Goal: Transaction & Acquisition: Download file/media

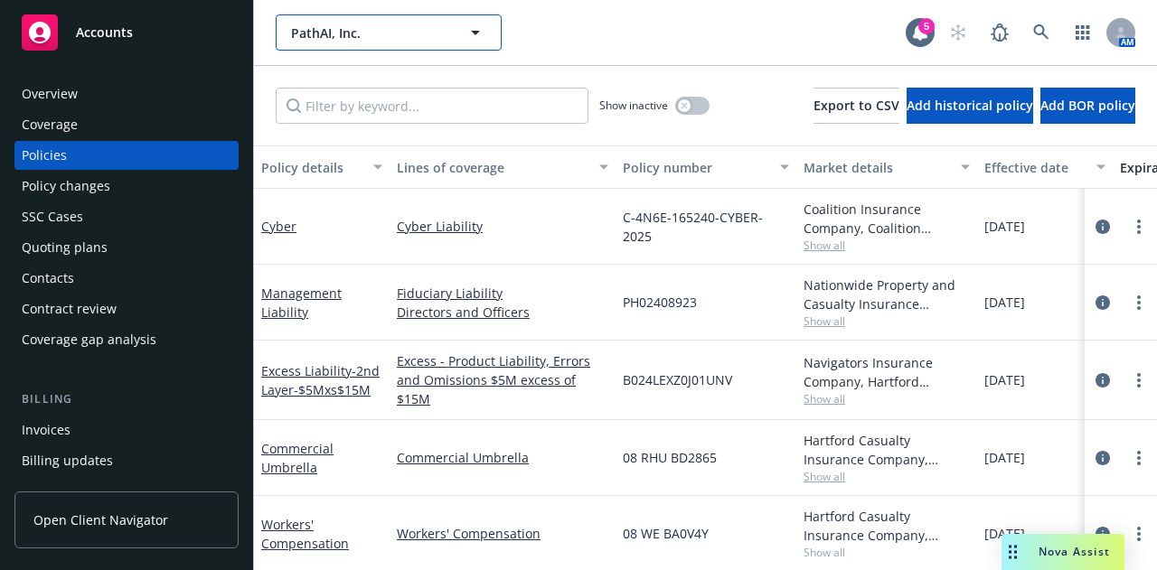
click at [356, 30] on span "PathAI, Inc." at bounding box center [369, 32] width 156 height 19
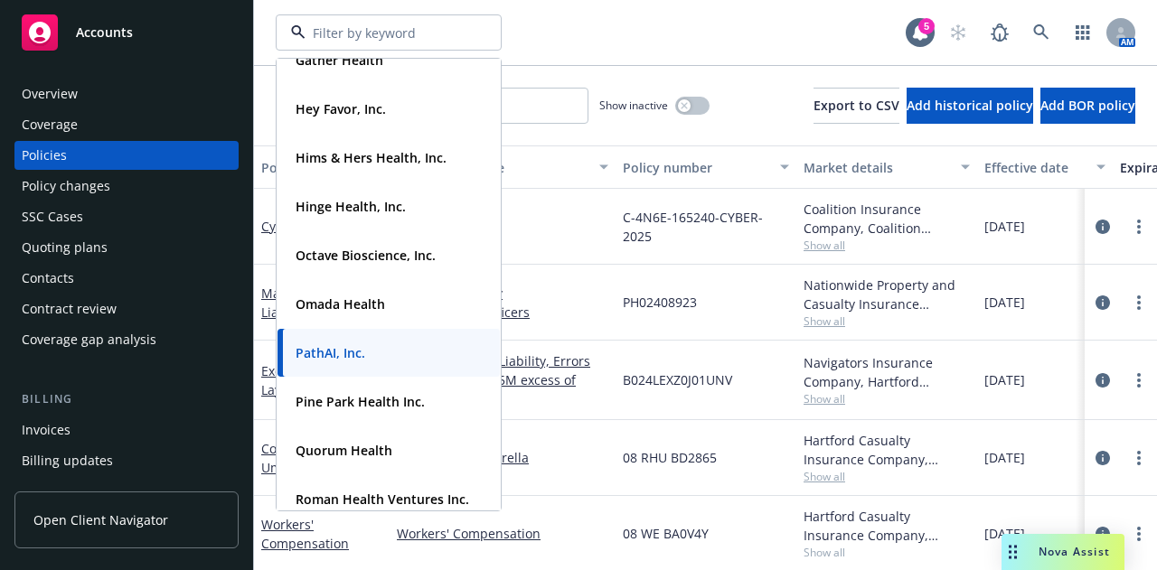
scroll to position [633, 0]
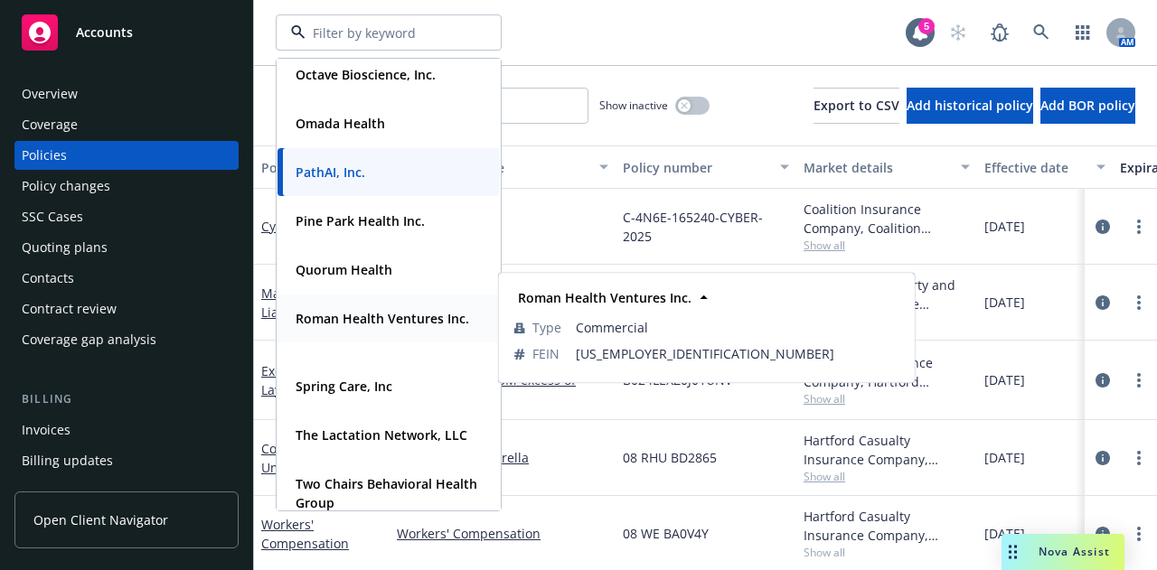
click at [383, 328] on span "Roman Health Ventures Inc." at bounding box center [383, 318] width 174 height 19
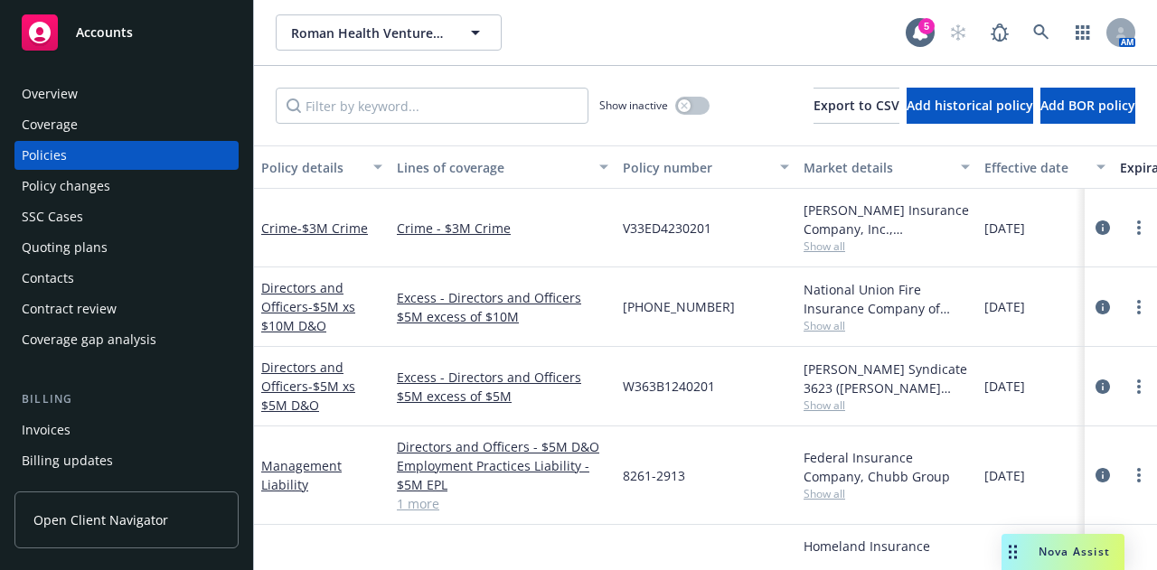
click at [84, 440] on div "Invoices" at bounding box center [127, 430] width 210 height 29
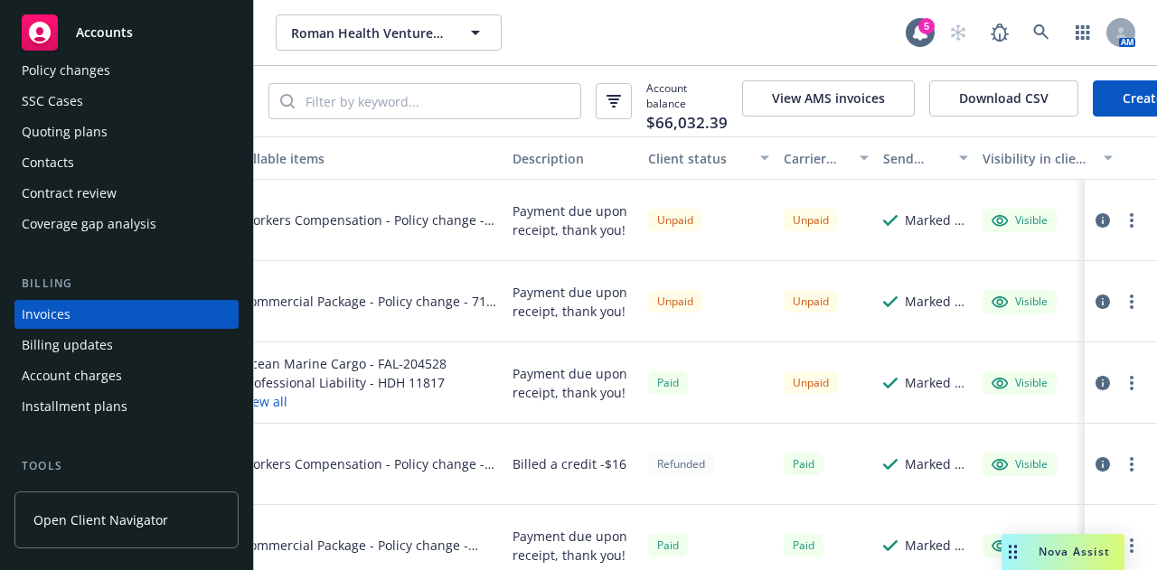
scroll to position [0, 457]
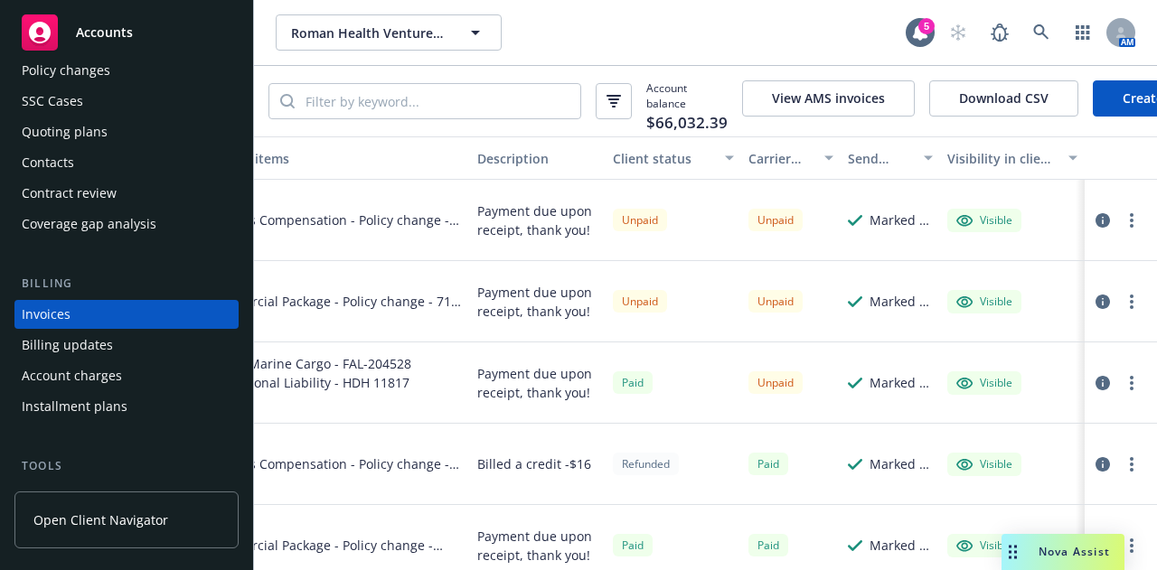
click at [1095, 228] on icon "button" at bounding box center [1102, 220] width 14 height 14
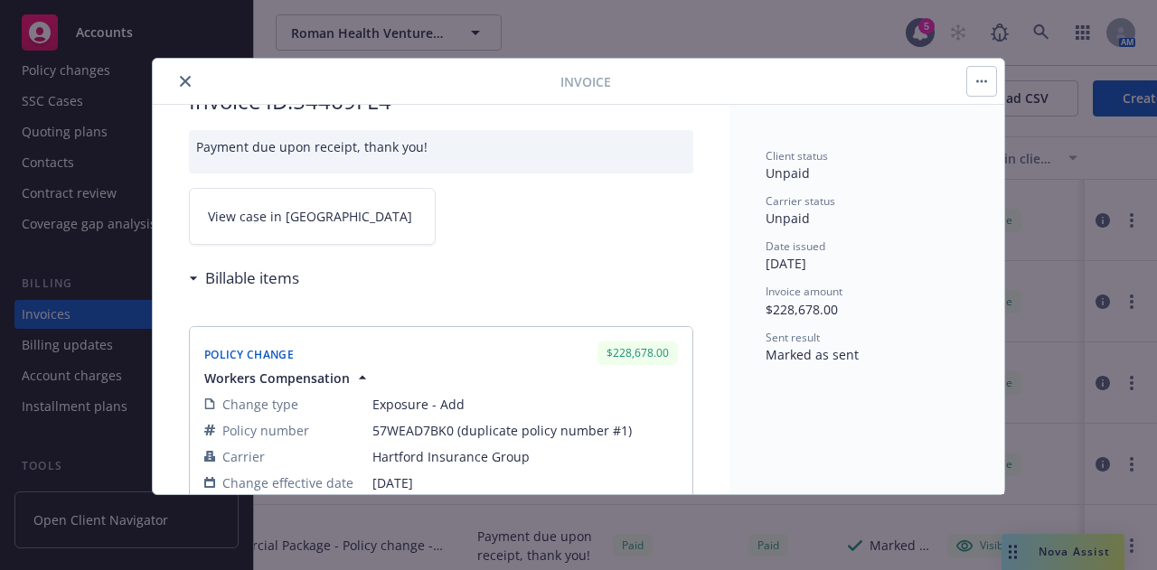
scroll to position [90, 0]
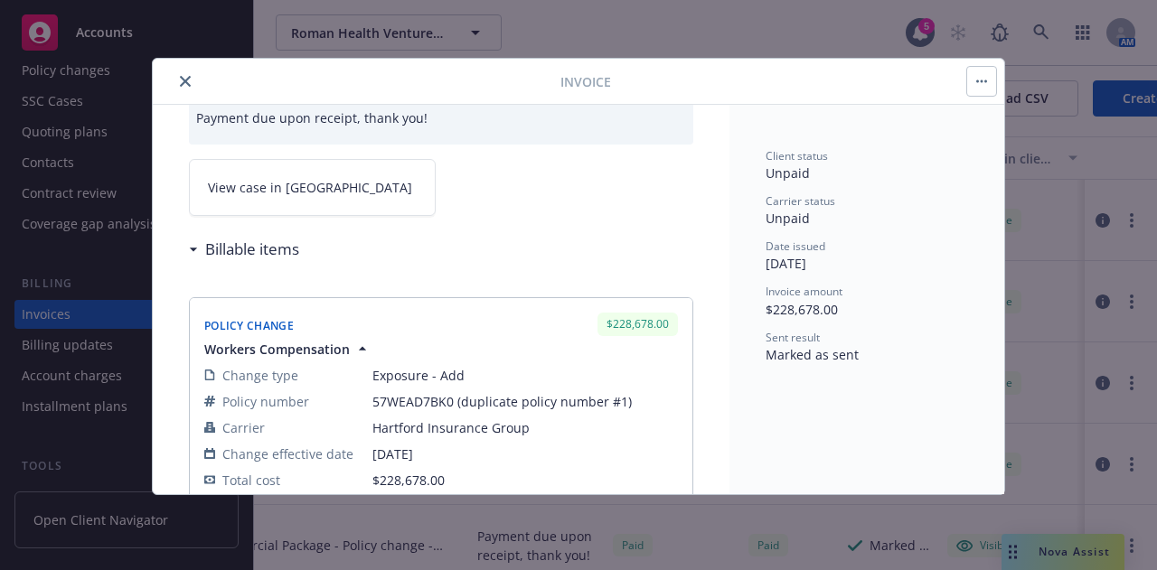
click at [190, 82] on button "close" at bounding box center [185, 81] width 22 height 22
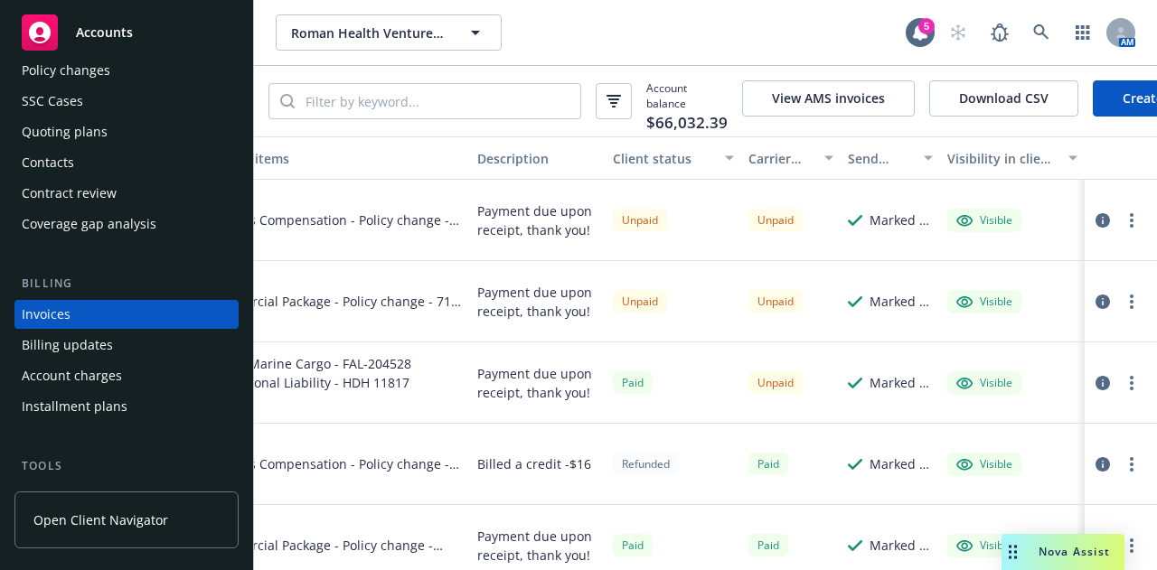
click at [58, 347] on div "Billing updates" at bounding box center [67, 345] width 91 height 29
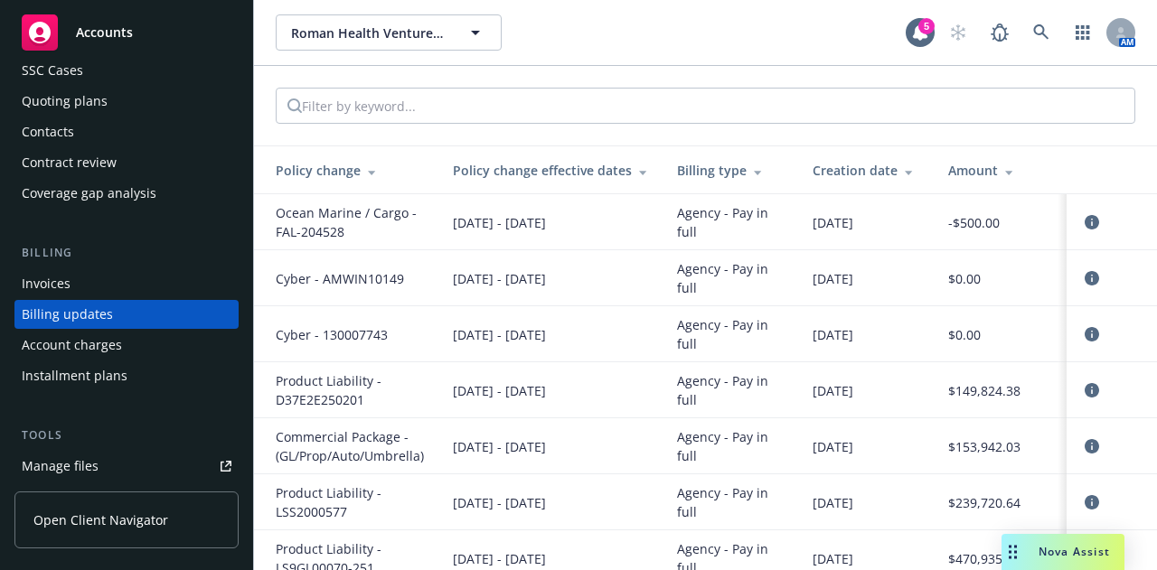
click at [101, 271] on div "Invoices" at bounding box center [127, 283] width 210 height 29
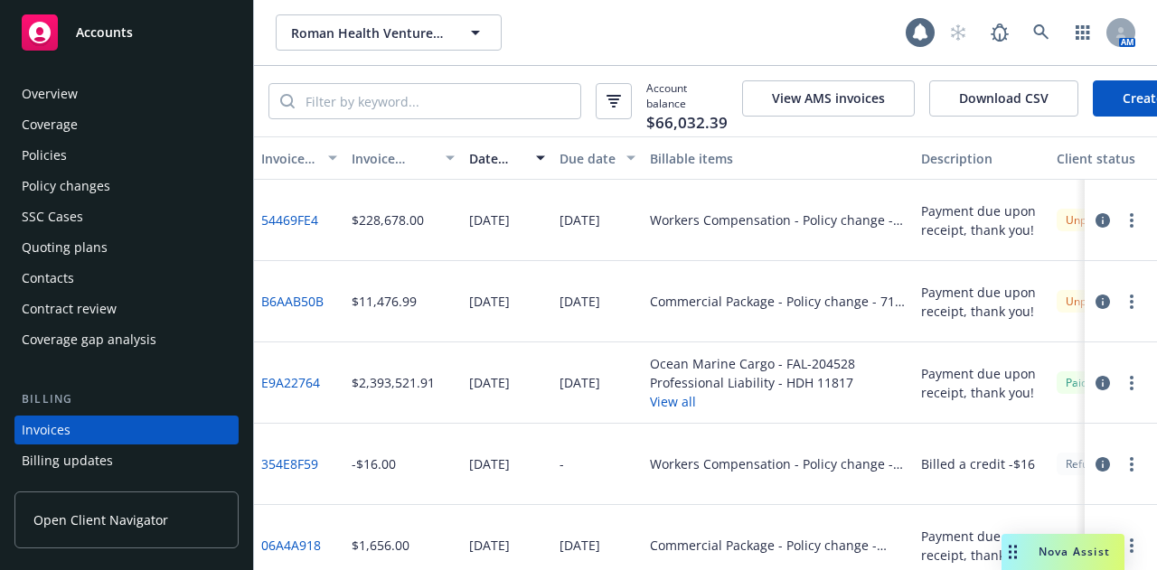
scroll to position [116, 0]
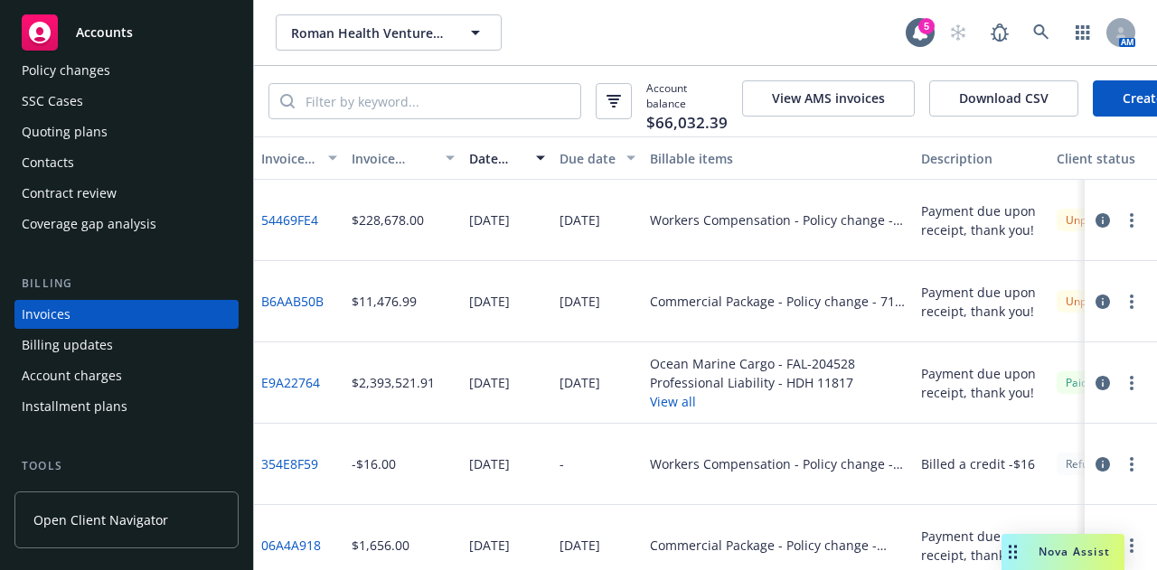
click at [982, 91] on button "Download CSV" at bounding box center [1003, 98] width 149 height 36
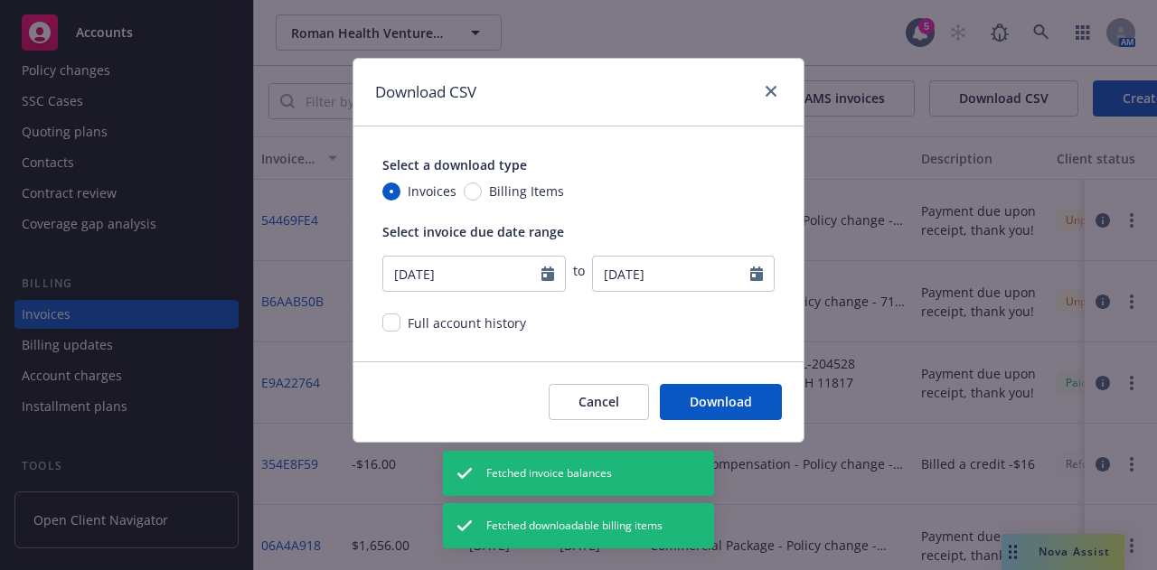
click at [736, 395] on button "Download" at bounding box center [721, 402] width 122 height 36
